Goal: Task Accomplishment & Management: Manage account settings

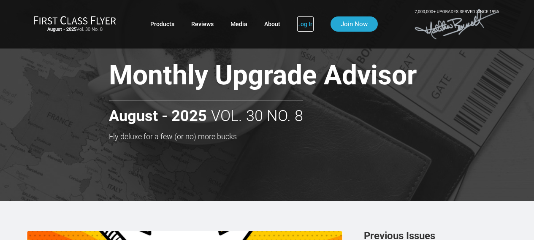
click at [303, 23] on link "Log In" at bounding box center [305, 23] width 16 height 15
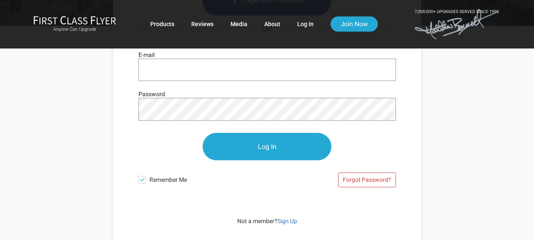
scroll to position [42, 0]
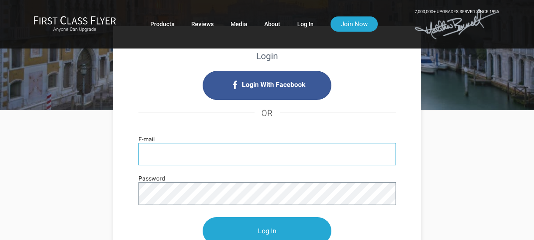
click at [170, 157] on input "E-mail" at bounding box center [266, 154] width 257 height 22
type input "[EMAIL_ADDRESS][DOMAIN_NAME]"
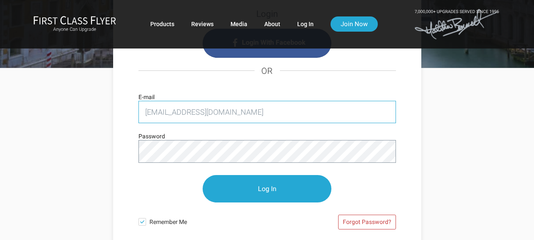
scroll to position [127, 0]
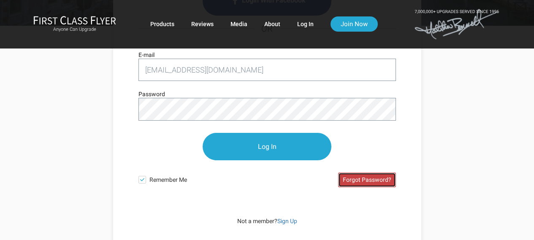
click at [365, 180] on link "Forgot Password?" at bounding box center [367, 180] width 58 height 15
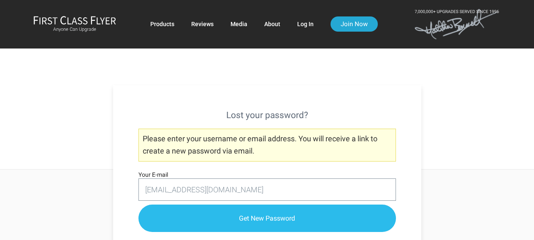
type input "[EMAIL_ADDRESS][DOMAIN_NAME]"
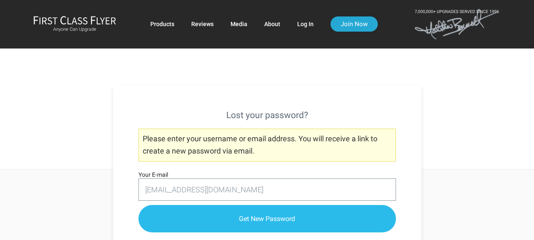
click at [283, 216] on input "Get New Password" at bounding box center [266, 218] width 257 height 27
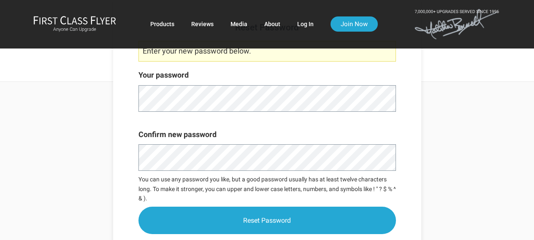
scroll to position [169, 0]
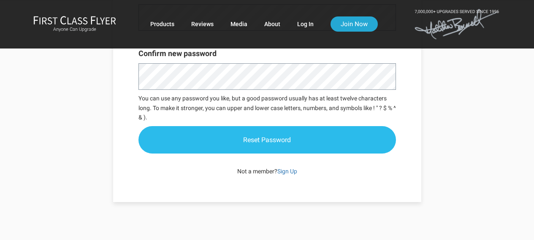
click at [259, 134] on input "Reset Password" at bounding box center [266, 139] width 257 height 27
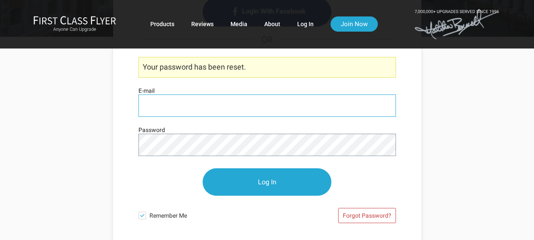
scroll to position [127, 0]
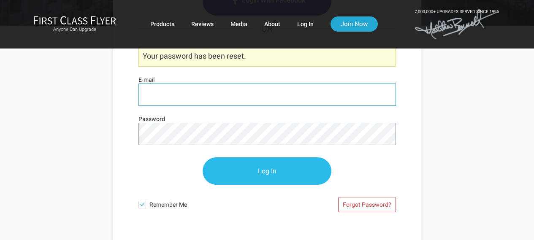
type input "atesselaar@tesselaar.com"
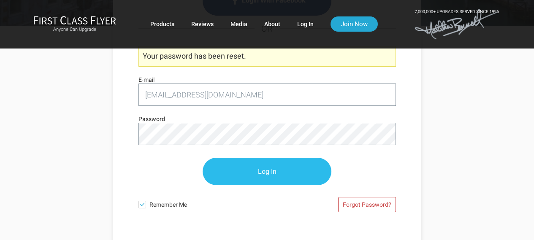
click at [271, 168] on input "Log In" at bounding box center [267, 171] width 129 height 27
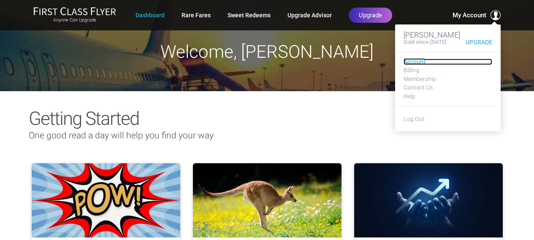
click at [416, 61] on link "Account" at bounding box center [447, 62] width 89 height 6
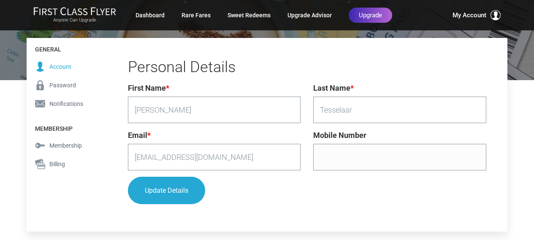
scroll to position [105, 0]
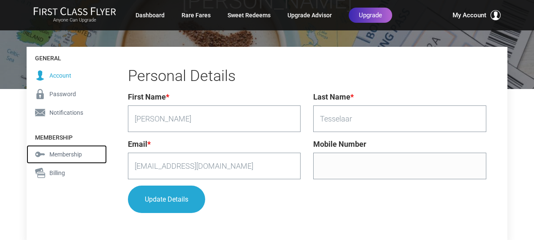
click at [59, 153] on span "Membership" at bounding box center [65, 154] width 32 height 9
click at [68, 154] on span "Membership" at bounding box center [65, 154] width 32 height 9
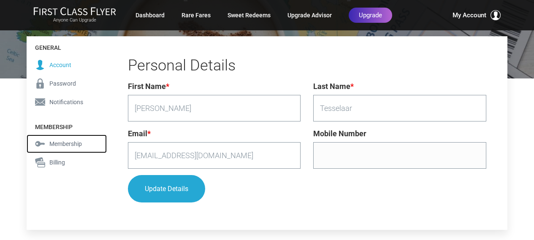
scroll to position [147, 0]
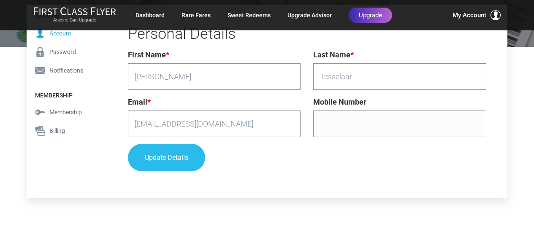
click at [162, 158] on button "Update Details" at bounding box center [166, 157] width 77 height 27
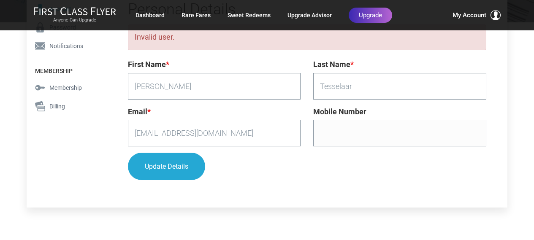
scroll to position [181, 0]
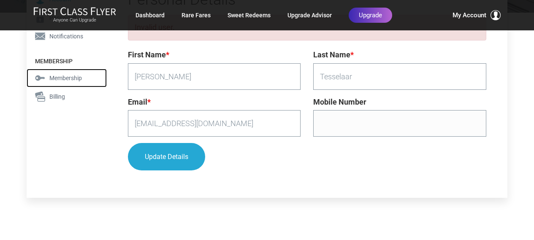
click at [67, 78] on span "Membership" at bounding box center [65, 77] width 32 height 9
click at [158, 14] on link "Dashboard" at bounding box center [149, 15] width 29 height 15
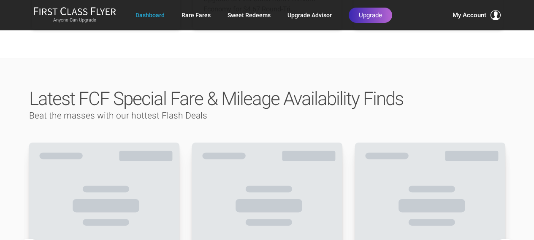
scroll to position [380, 0]
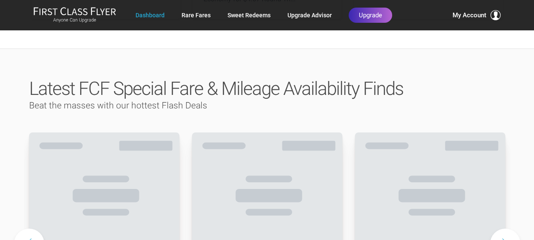
click at [431, 99] on h3 "Beat the masses with our hottest Flash Deals" at bounding box center [267, 106] width 476 height 14
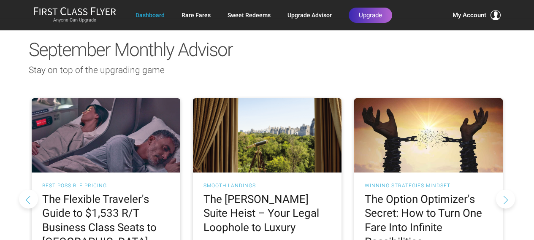
scroll to position [760, 0]
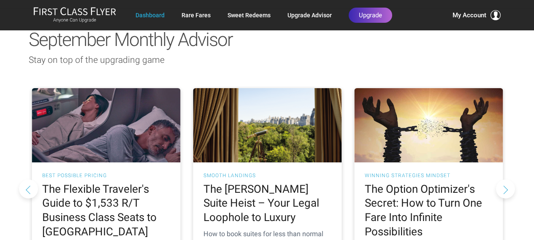
click at [106, 190] on h2 "The Flexible Traveler's Guide to $1,533 R/T Business Class Seats to [GEOGRAPHIC…" at bounding box center [105, 210] width 127 height 57
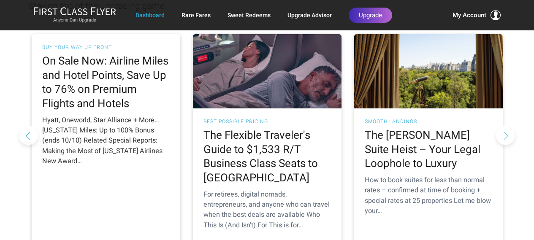
scroll to position [840, 0]
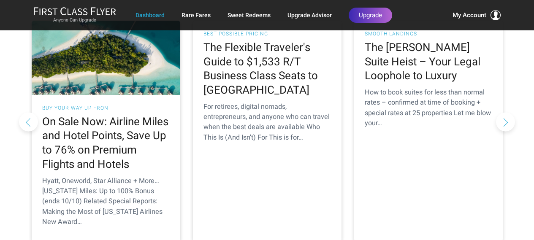
scroll to position [925, 0]
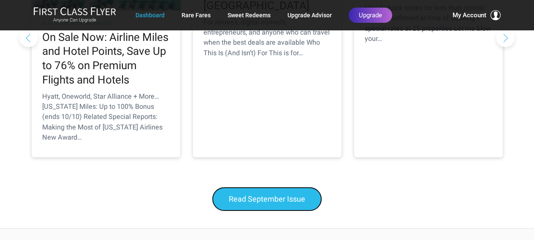
click at [277, 195] on span "Read September Issue" at bounding box center [267, 199] width 76 height 9
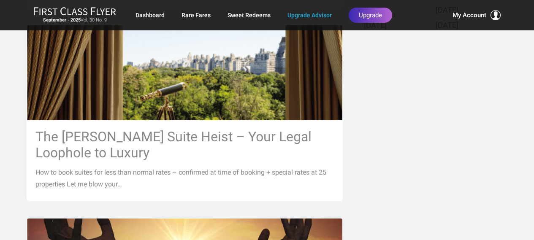
scroll to position [380, 0]
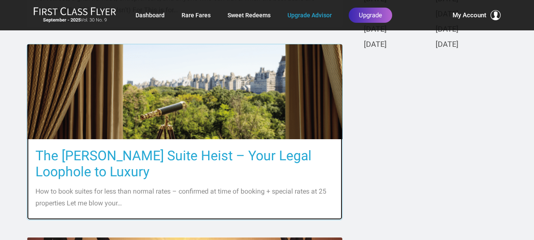
click at [103, 165] on h3 "The [PERSON_NAME] Suite Heist – Your Legal Loophole to Luxury" at bounding box center [184, 164] width 298 height 32
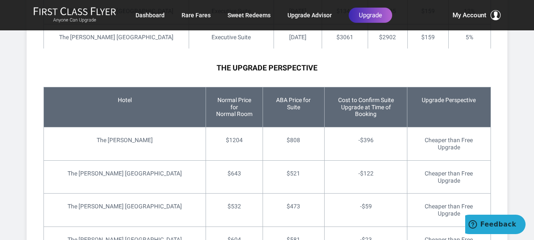
scroll to position [3207, 0]
